Goal: Book appointment/travel/reservation

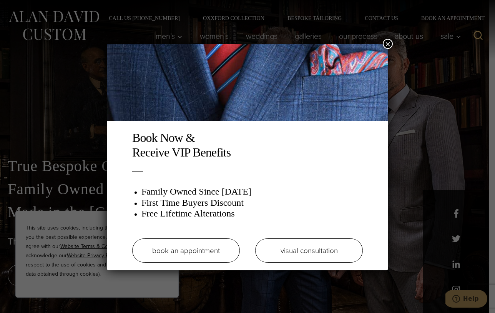
click at [205, 246] on link "book an appointment" at bounding box center [186, 250] width 108 height 24
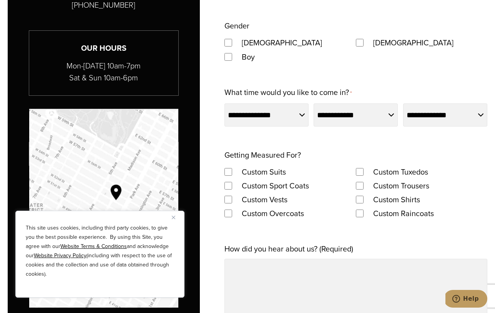
scroll to position [551, 0]
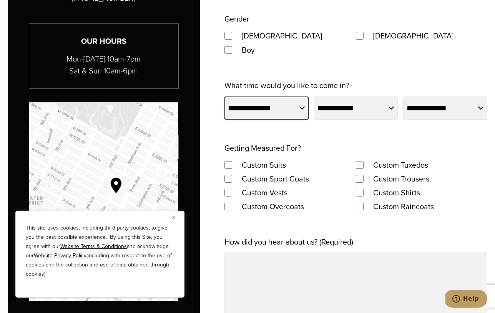
select select "*******"
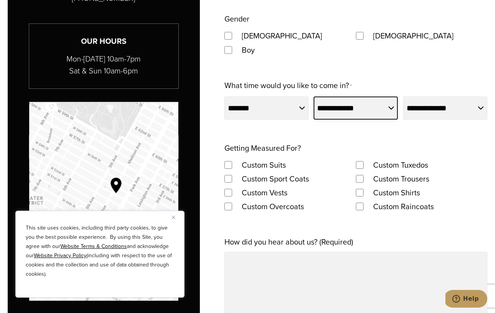
select select "*"
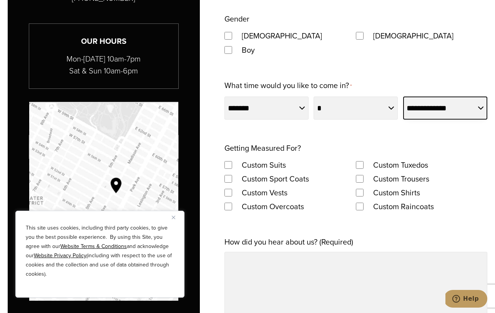
select select "*******"
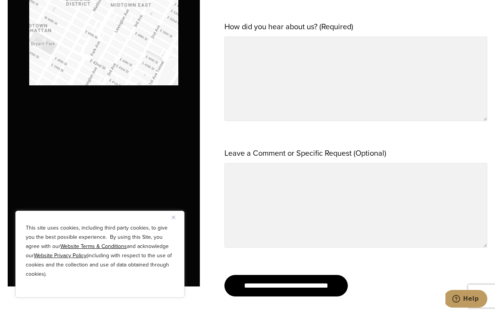
scroll to position [742, 0]
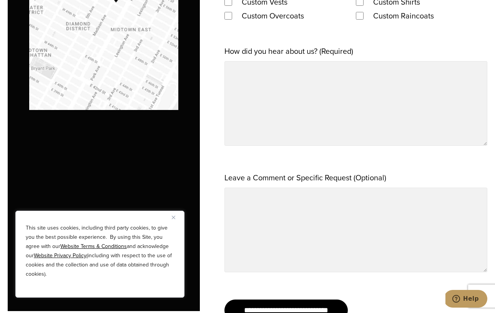
click at [172, 218] on img "Close" at bounding box center [173, 217] width 3 height 3
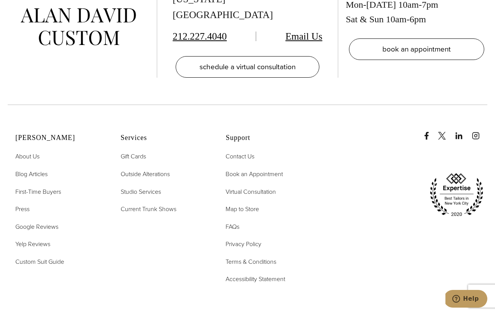
scroll to position [1653, 0]
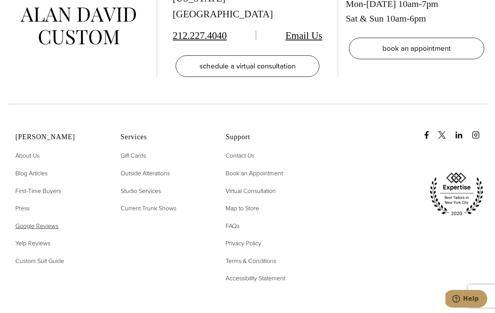
click at [41, 222] on span "Google Reviews" at bounding box center [36, 226] width 43 height 9
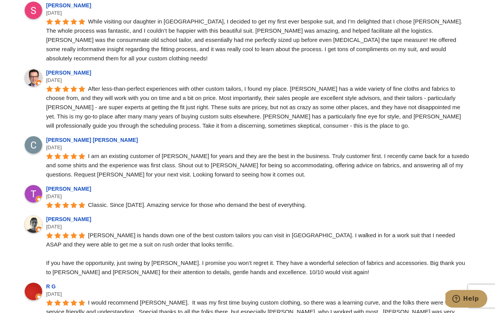
scroll to position [780, 0]
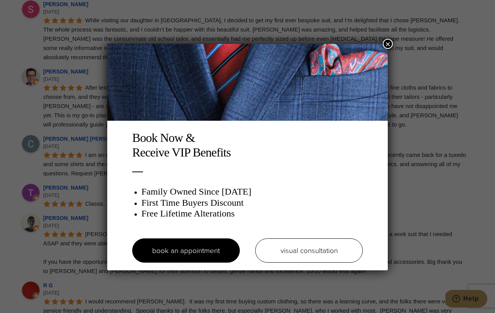
click at [389, 46] on button "×" at bounding box center [388, 44] width 10 height 10
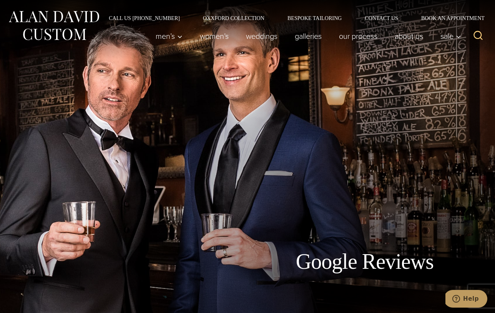
scroll to position [0, 0]
click at [411, 37] on link "About Us" at bounding box center [409, 35] width 46 height 15
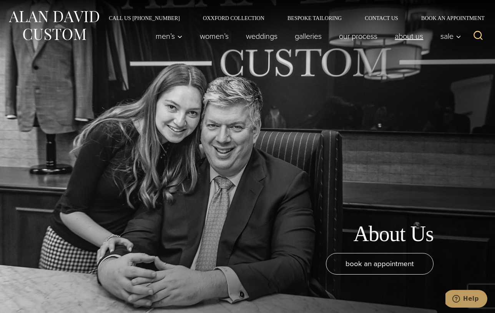
click at [401, 36] on link "About Us" at bounding box center [409, 35] width 46 height 15
click at [305, 37] on link "Galleries" at bounding box center [308, 35] width 44 height 15
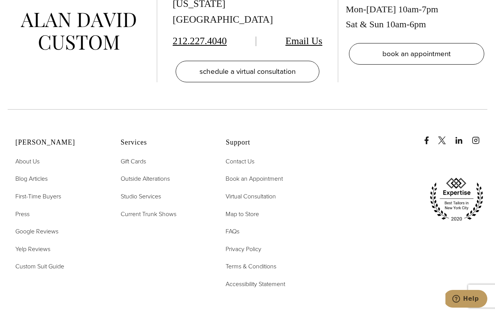
scroll to position [1841, 0]
click at [230, 209] on span "Map to Store" at bounding box center [242, 213] width 33 height 9
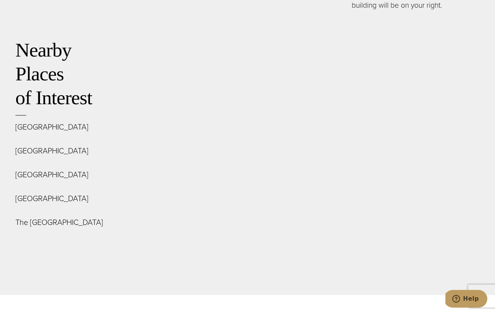
scroll to position [2877, 0]
